Goal: Transaction & Acquisition: Purchase product/service

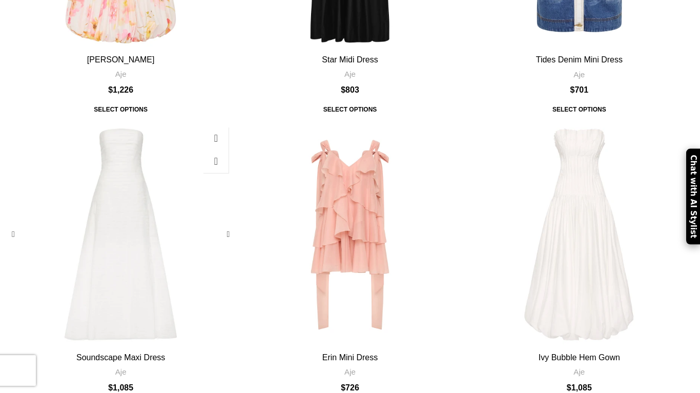
scroll to position [404, 0]
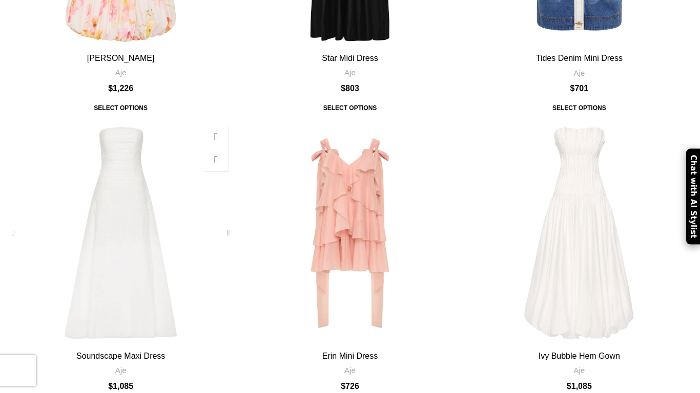
click at [234, 226] on div "Soundscape Maxi Dress" at bounding box center [225, 233] width 15 height 15
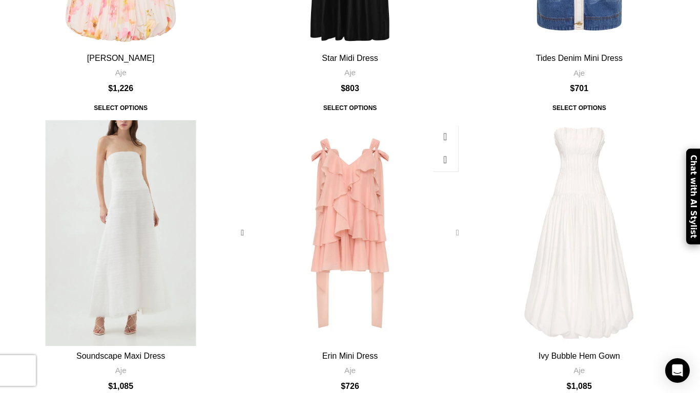
click at [448, 226] on div "Erin Mini Dress" at bounding box center [455, 233] width 15 height 15
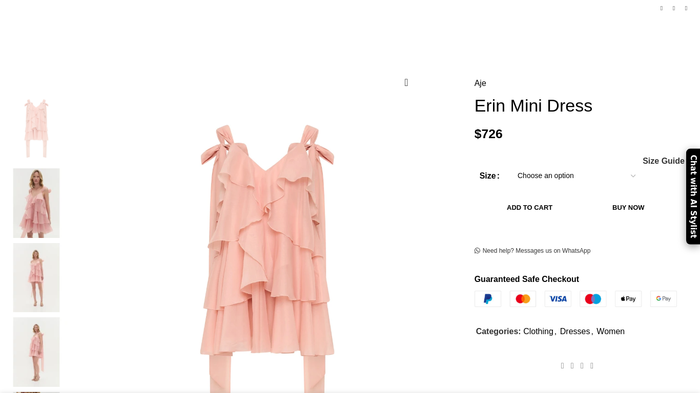
click at [68, 188] on img at bounding box center [36, 204] width 62 height 70
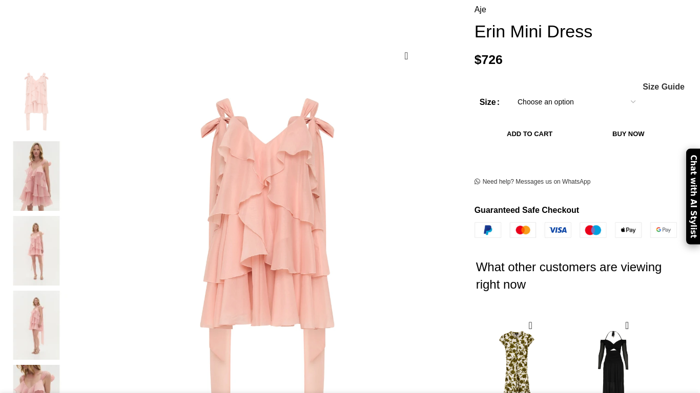
scroll to position [166, 0]
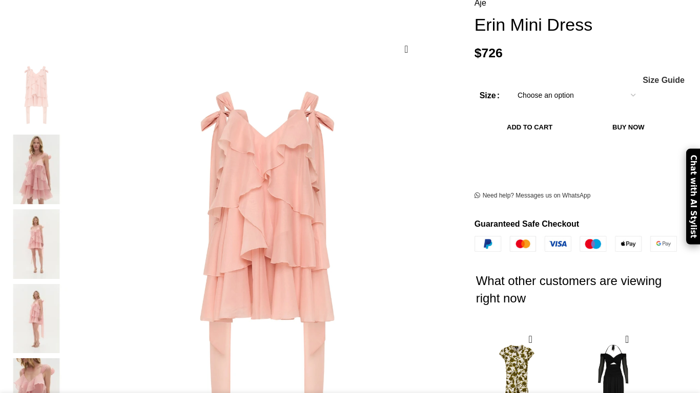
click at [68, 284] on img at bounding box center [36, 319] width 62 height 70
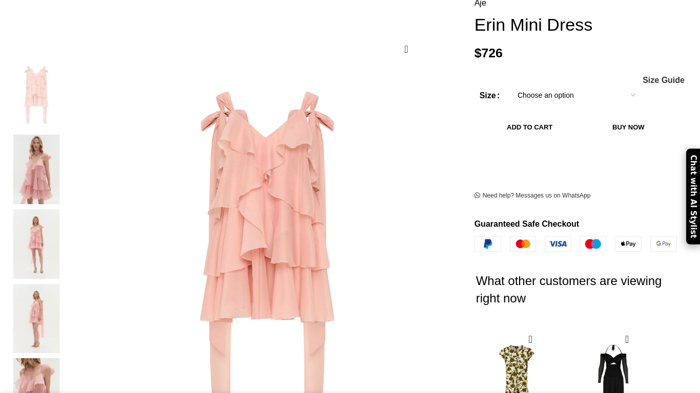
click at [68, 284] on img at bounding box center [36, 319] width 62 height 70
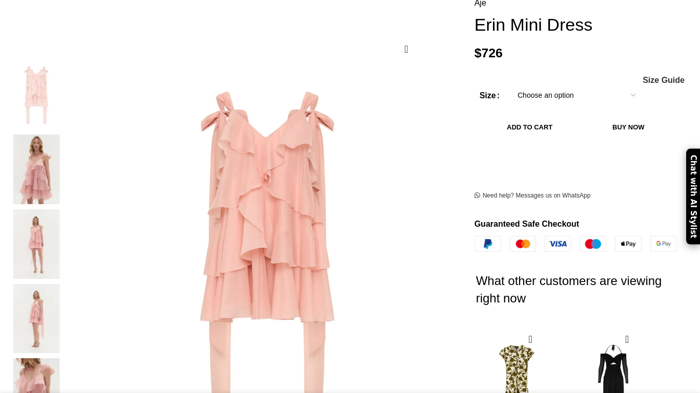
click at [68, 284] on img at bounding box center [36, 319] width 62 height 70
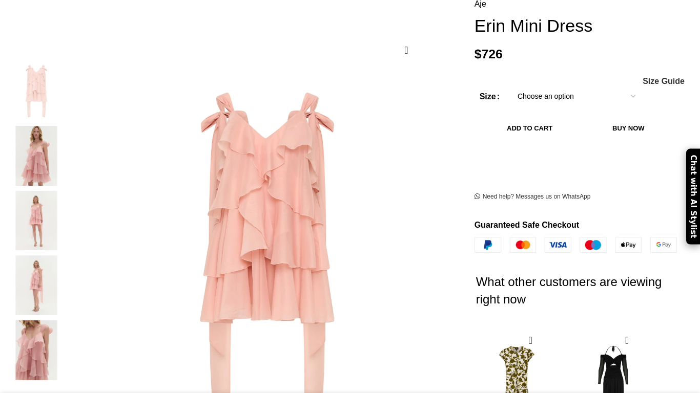
click at [68, 256] on img "4 / 5" at bounding box center [36, 286] width 62 height 60
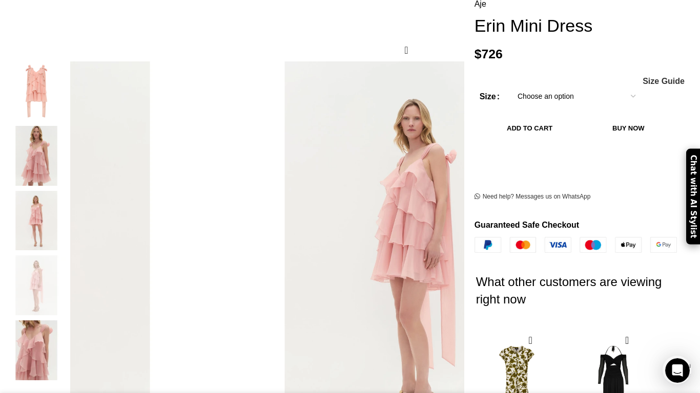
scroll to position [0, 324]
